Goal: Task Accomplishment & Management: Manage account settings

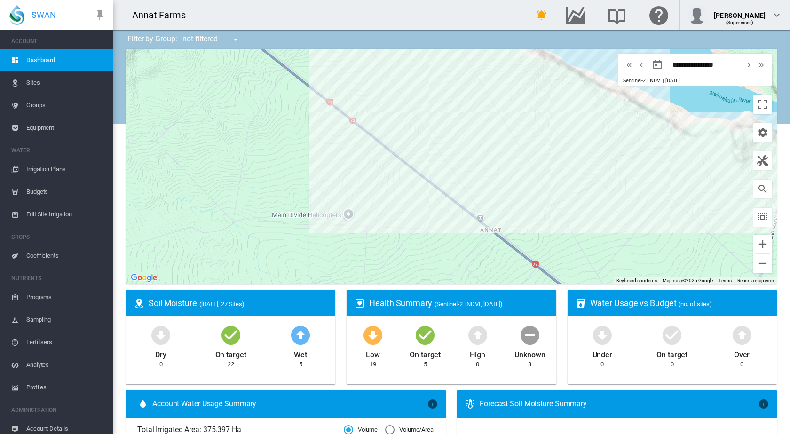
click at [51, 171] on span "Irrigation Plans" at bounding box center [65, 169] width 79 height 23
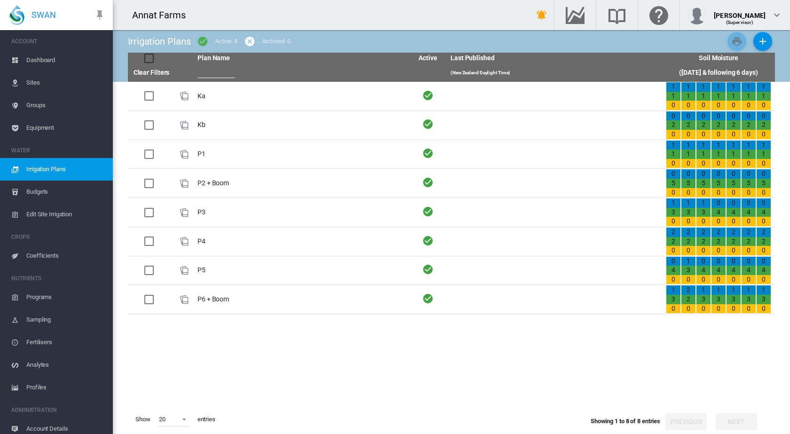
click at [43, 191] on span "Budgets" at bounding box center [65, 192] width 79 height 23
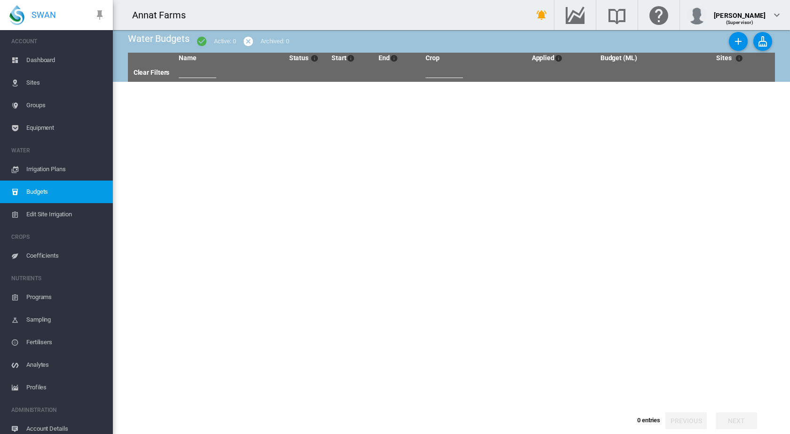
click at [55, 62] on span "Dashboard" at bounding box center [65, 60] width 79 height 23
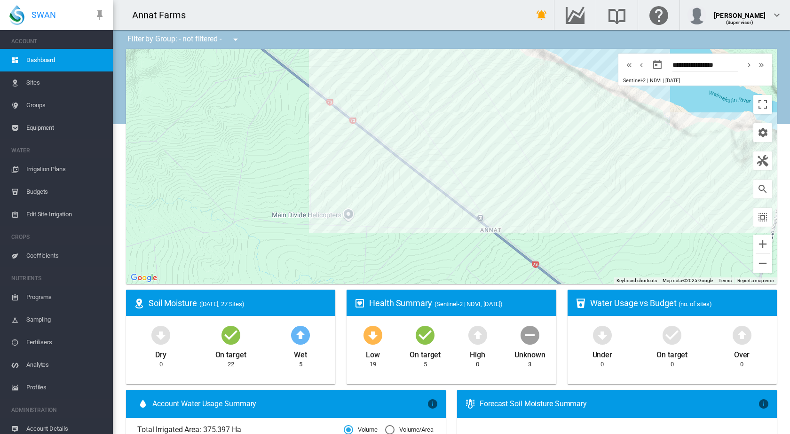
click at [440, 146] on div at bounding box center [451, 166] width 651 height 235
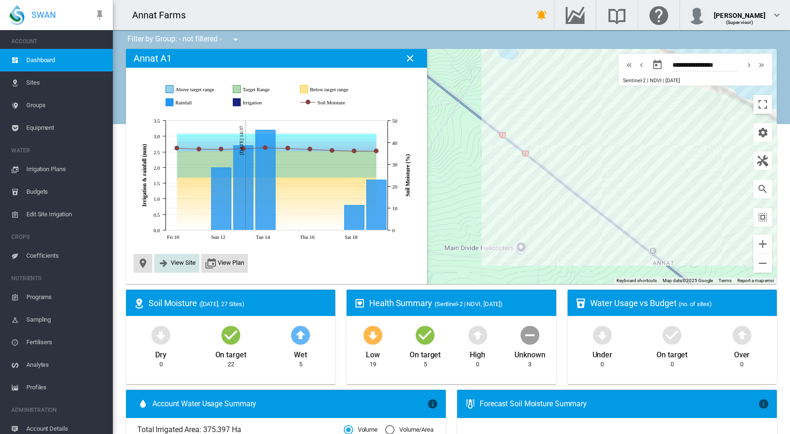
click at [174, 258] on span "View Site" at bounding box center [176, 263] width 45 height 19
click at [177, 263] on span "View Site" at bounding box center [183, 262] width 25 height 7
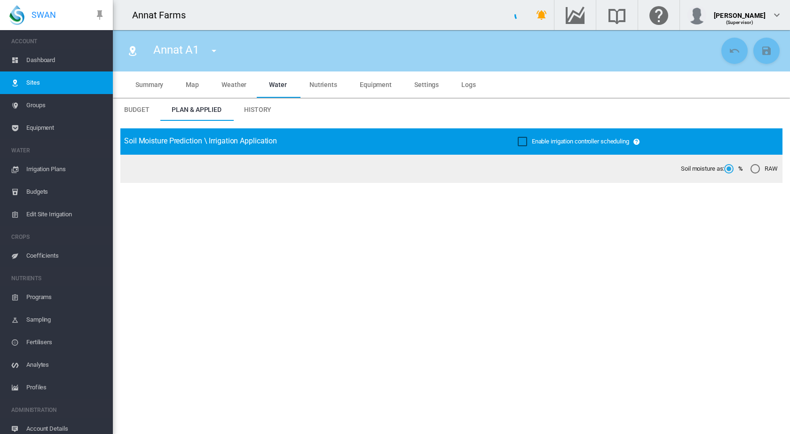
type input "********"
type input "*****"
type input "*********"
type input "***"
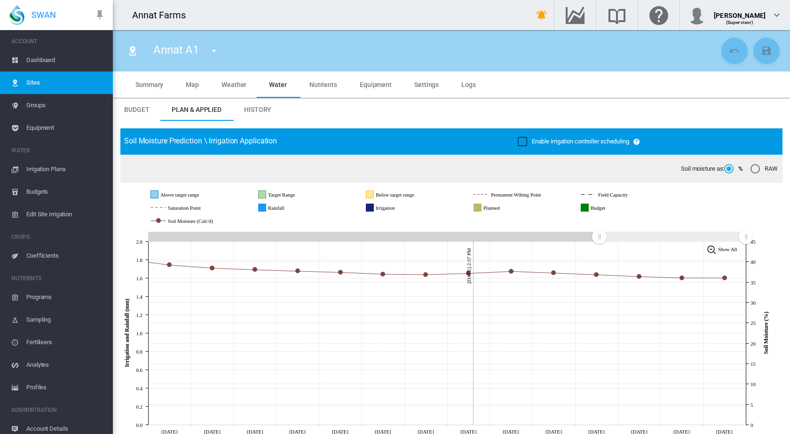
click at [155, 82] on span "Summary" at bounding box center [149, 85] width 28 height 8
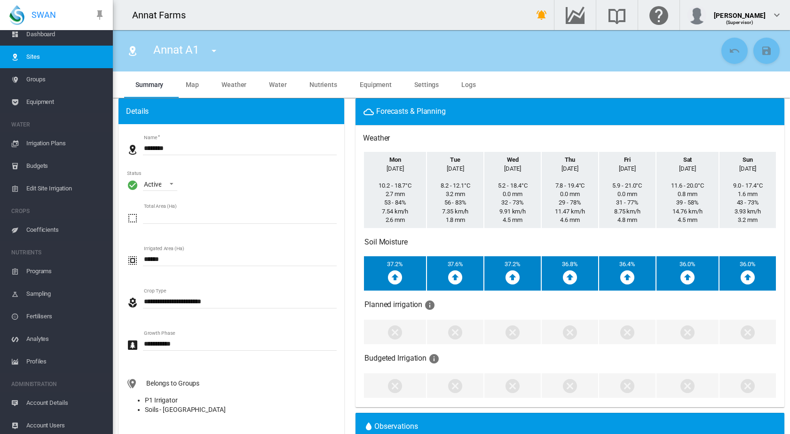
scroll to position [29, 0]
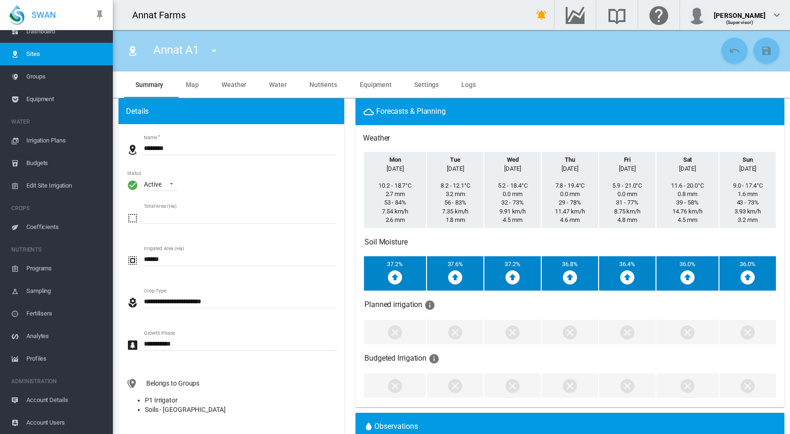
click at [44, 225] on span "Coefficients" at bounding box center [65, 227] width 79 height 23
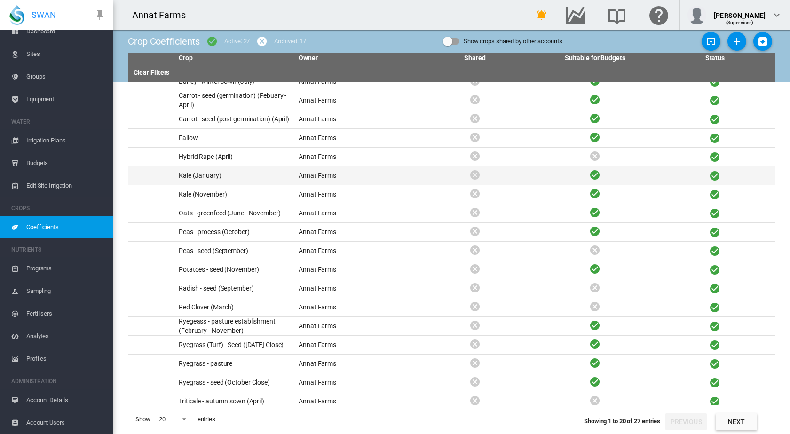
scroll to position [54, 0]
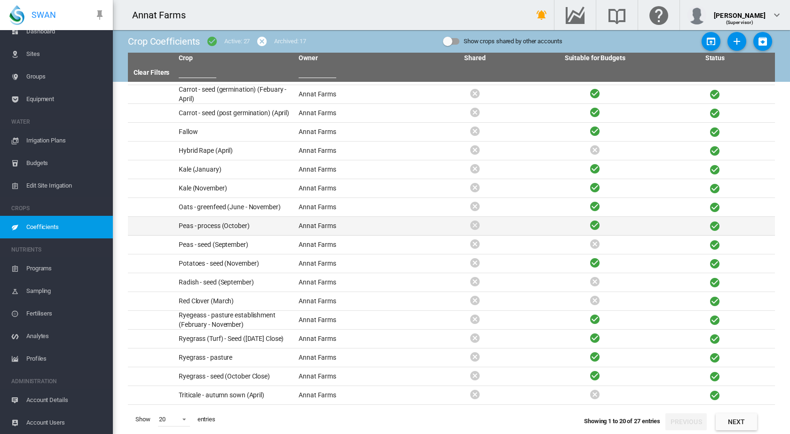
click at [224, 227] on td "Peas - process (October)" at bounding box center [235, 226] width 120 height 18
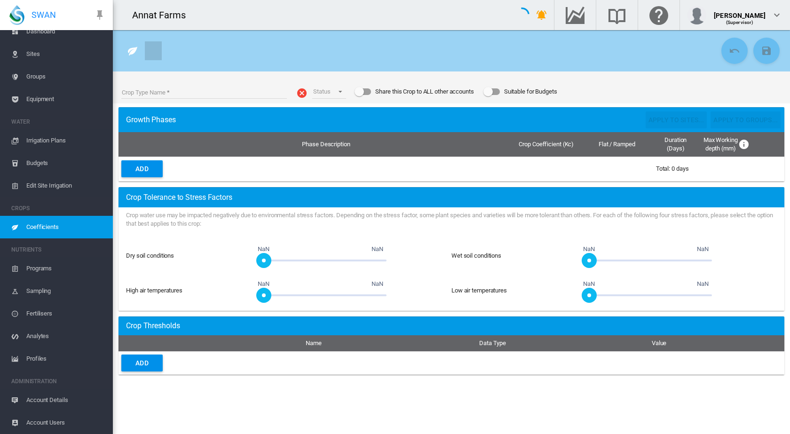
type input "**********"
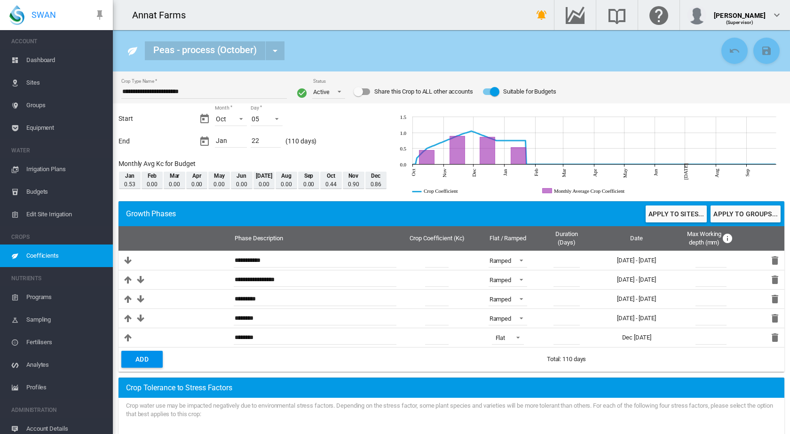
click at [34, 57] on span "Dashboard" at bounding box center [65, 60] width 79 height 23
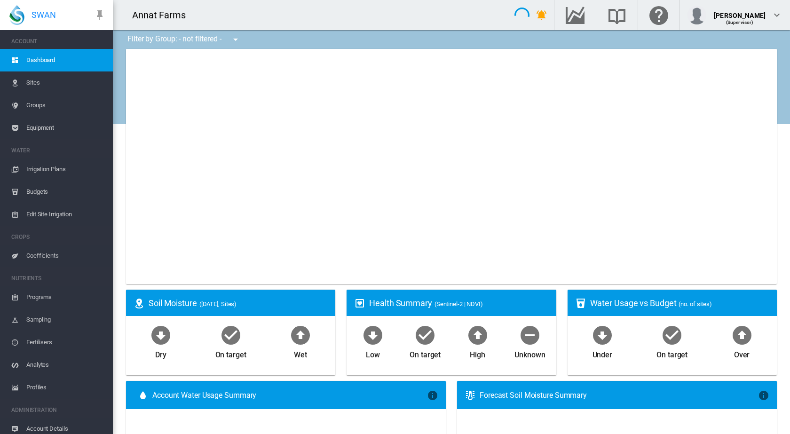
type input "**********"
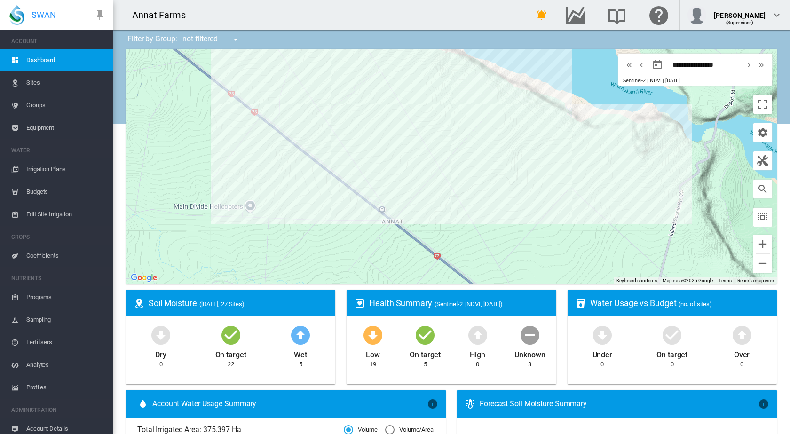
drag, startPoint x: 488, startPoint y: 200, endPoint x: 214, endPoint y: 158, distance: 277.9
click at [214, 158] on div at bounding box center [451, 166] width 651 height 235
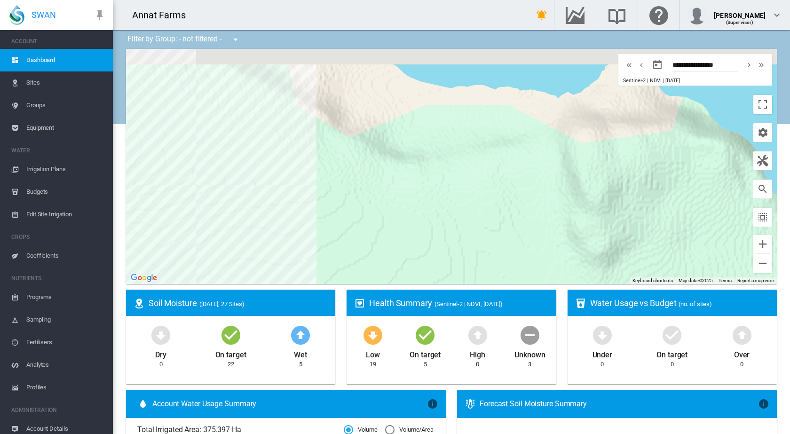
drag, startPoint x: 656, startPoint y: 155, endPoint x: 595, endPoint y: 235, distance: 100.7
click at [595, 235] on div at bounding box center [451, 166] width 651 height 235
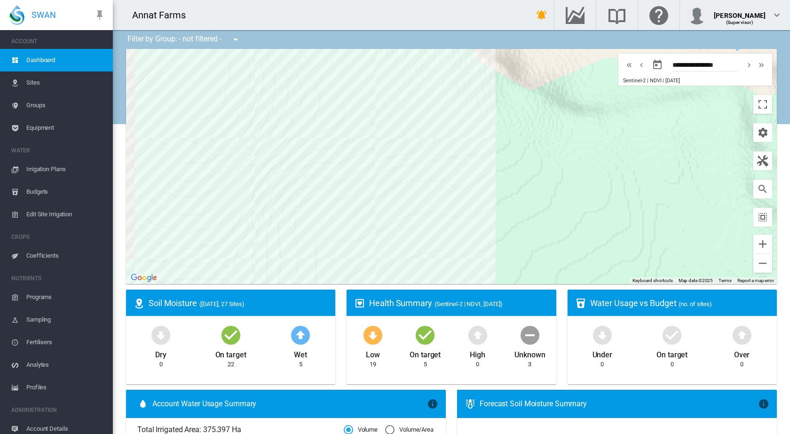
drag, startPoint x: 396, startPoint y: 237, endPoint x: 612, endPoint y: 174, distance: 225.0
click at [610, 174] on div at bounding box center [451, 166] width 651 height 235
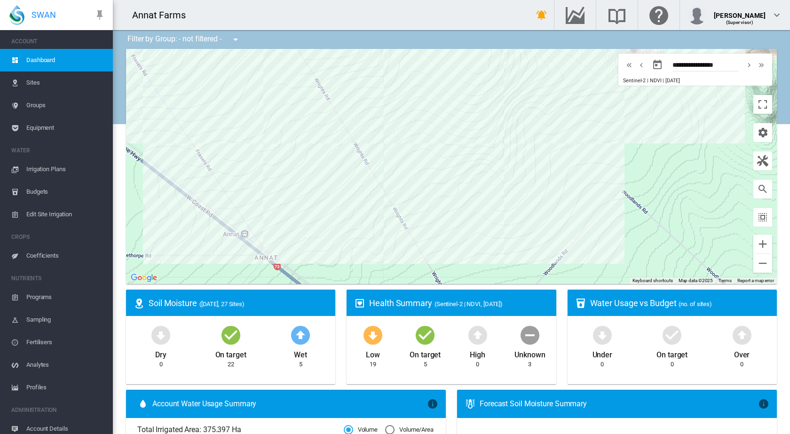
drag, startPoint x: 517, startPoint y: 241, endPoint x: 609, endPoint y: 151, distance: 129.4
click at [609, 151] on div at bounding box center [451, 166] width 651 height 235
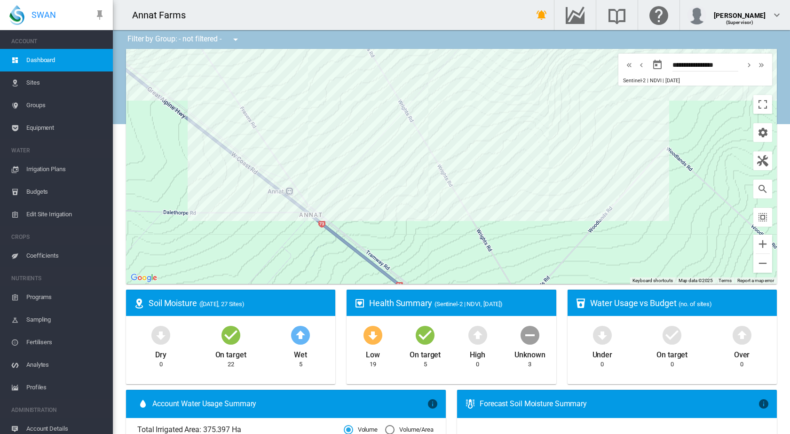
drag, startPoint x: 558, startPoint y: 226, endPoint x: 590, endPoint y: 194, distance: 45.2
click at [590, 194] on div at bounding box center [451, 166] width 651 height 235
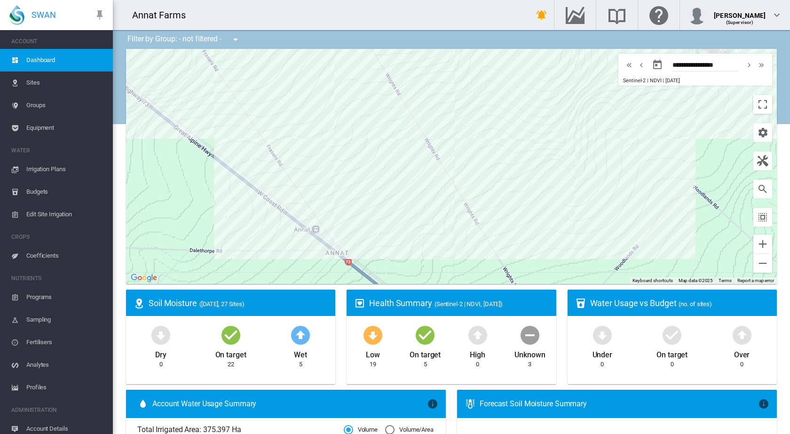
drag, startPoint x: 407, startPoint y: 201, endPoint x: 436, endPoint y: 241, distance: 49.0
click at [436, 241] on div at bounding box center [451, 166] width 651 height 235
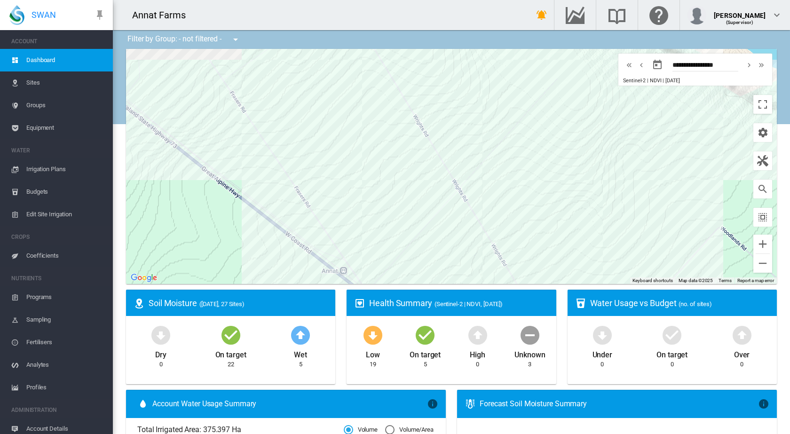
drag, startPoint x: 428, startPoint y: 212, endPoint x: 469, endPoint y: 275, distance: 75.2
click at [469, 275] on div at bounding box center [451, 166] width 651 height 235
